Goal: Task Accomplishment & Management: Manage account settings

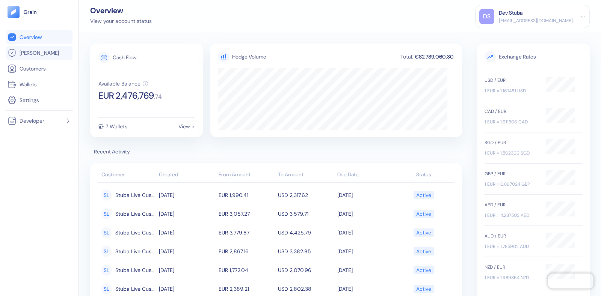
click at [36, 53] on span "[PERSON_NAME]" at bounding box center [39, 53] width 39 height 8
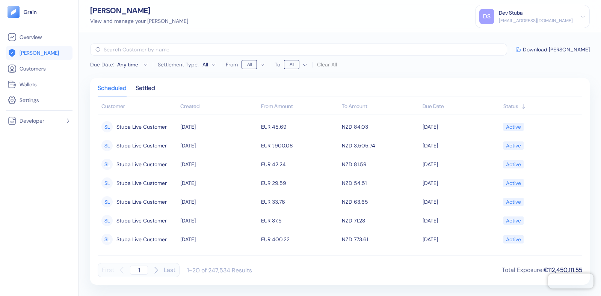
click at [520, 15] on div "Dev Stuba" at bounding box center [511, 13] width 24 height 8
click at [510, 40] on div "Sign Out" at bounding box center [499, 37] width 21 height 8
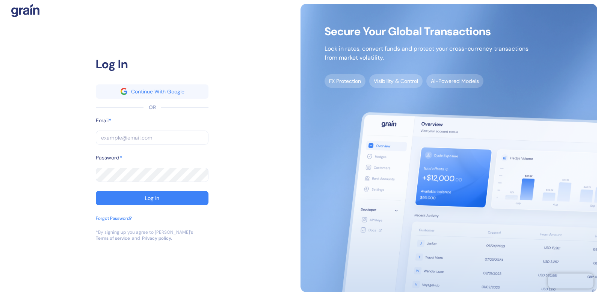
type input "[EMAIL_ADDRESS][DOMAIN_NAME]"
click at [113, 136] on input "[EMAIL_ADDRESS][DOMAIN_NAME]" at bounding box center [152, 138] width 113 height 14
